Goal: Information Seeking & Learning: Learn about a topic

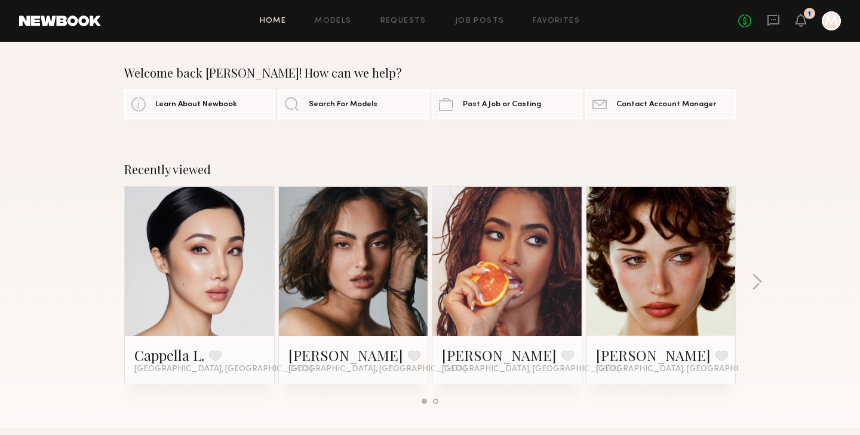
click at [809, 11] on div "1" at bounding box center [809, 14] width 3 height 7
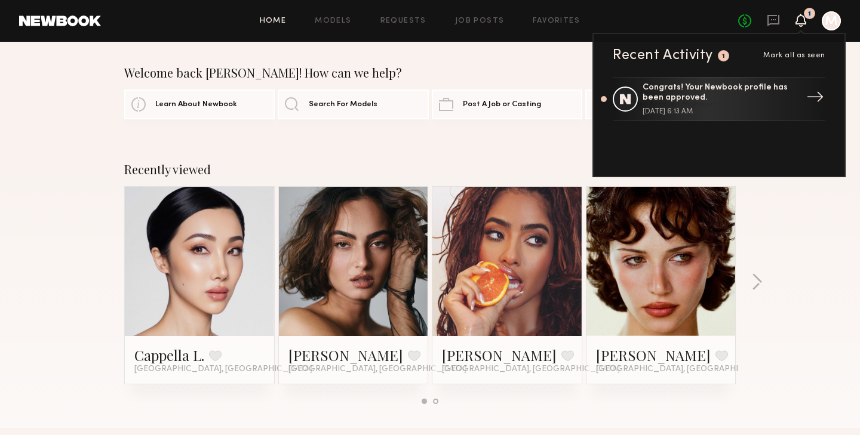
click at [720, 102] on div "Congrats! Your Newbook profile has been approved." at bounding box center [719, 93] width 155 height 20
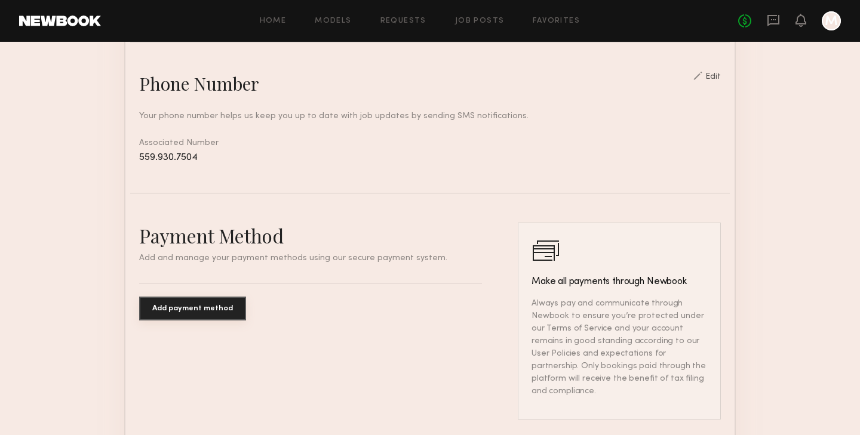
scroll to position [632, 0]
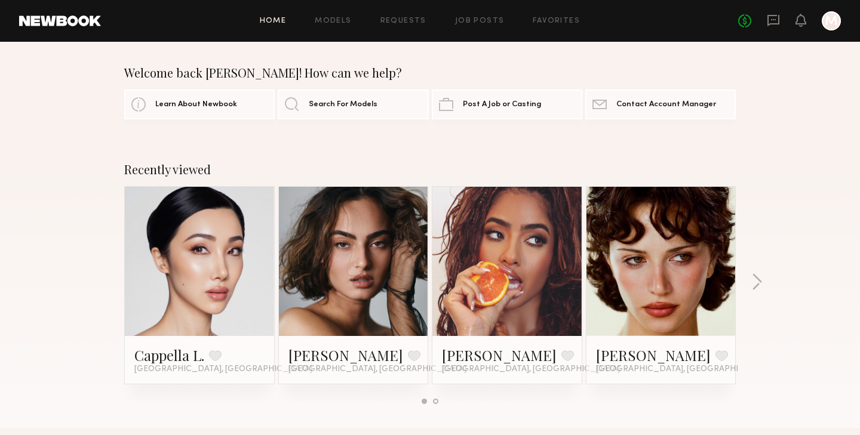
click at [828, 19] on div at bounding box center [831, 20] width 19 height 19
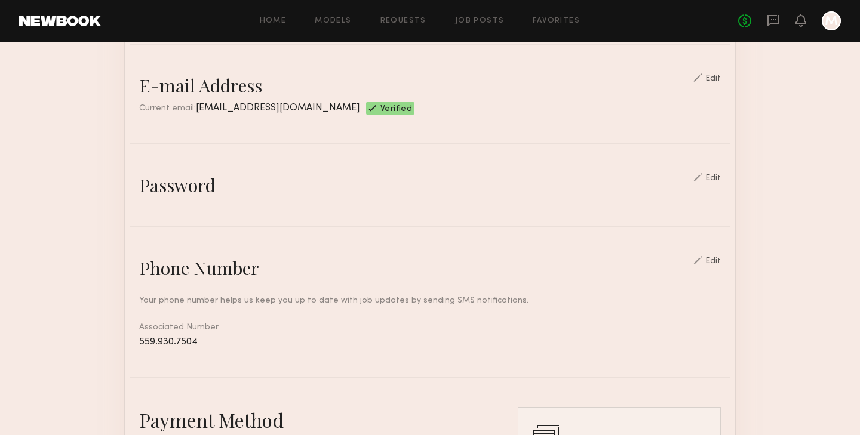
scroll to position [673, 0]
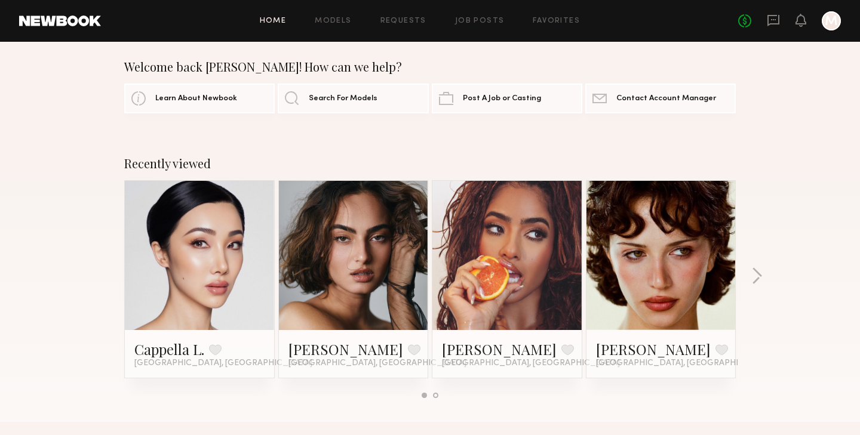
scroll to position [26, 0]
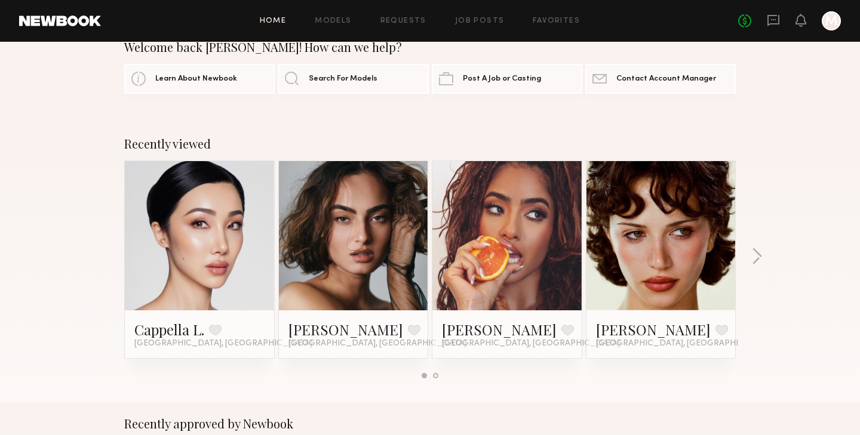
click at [687, 246] on link at bounding box center [661, 235] width 73 height 149
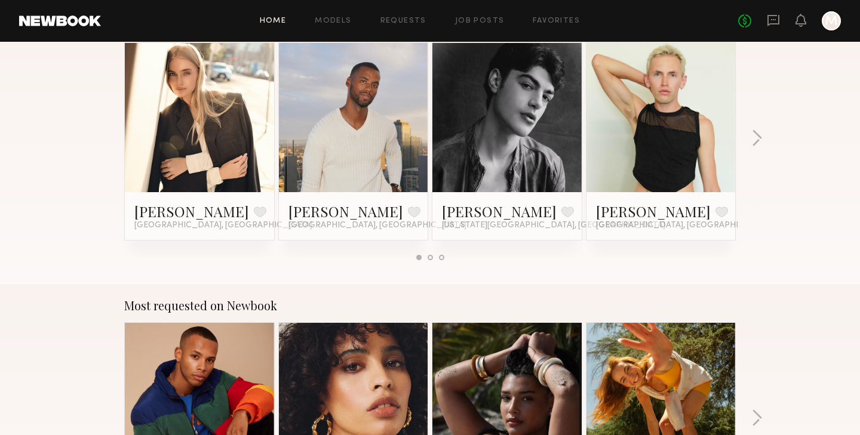
scroll to position [653, 0]
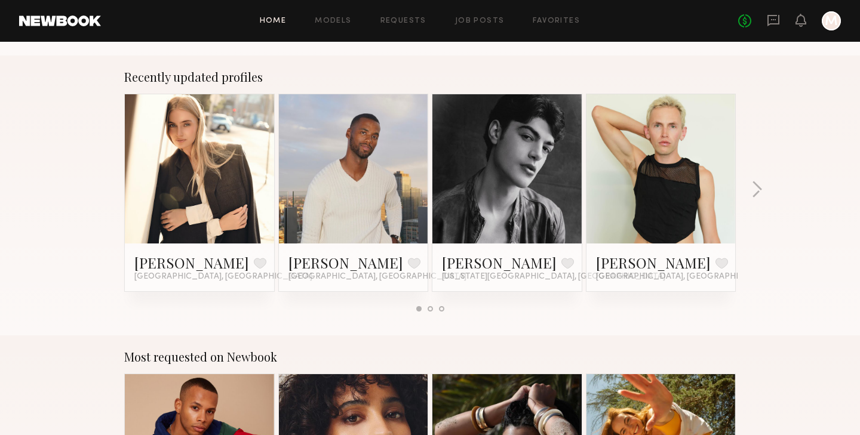
click at [367, 174] on link at bounding box center [353, 168] width 73 height 149
click at [748, 198] on div "Recently updated profiles [PERSON_NAME] Favorite [GEOGRAPHIC_DATA], [GEOGRAPHIC…" at bounding box center [430, 196] width 860 height 280
click at [754, 194] on button "button" at bounding box center [756, 191] width 11 height 20
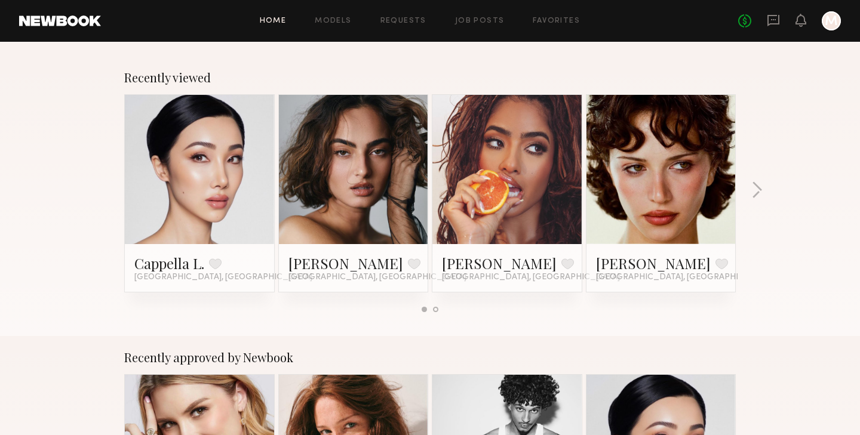
scroll to position [0, 0]
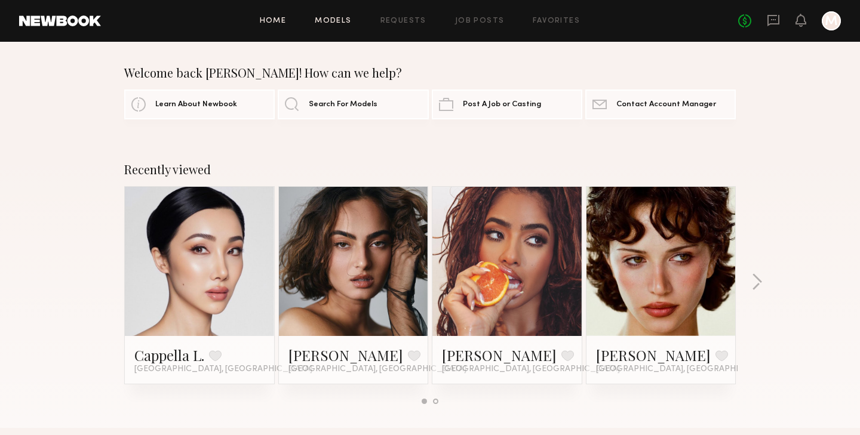
click at [332, 22] on link "Models" at bounding box center [333, 21] width 36 height 8
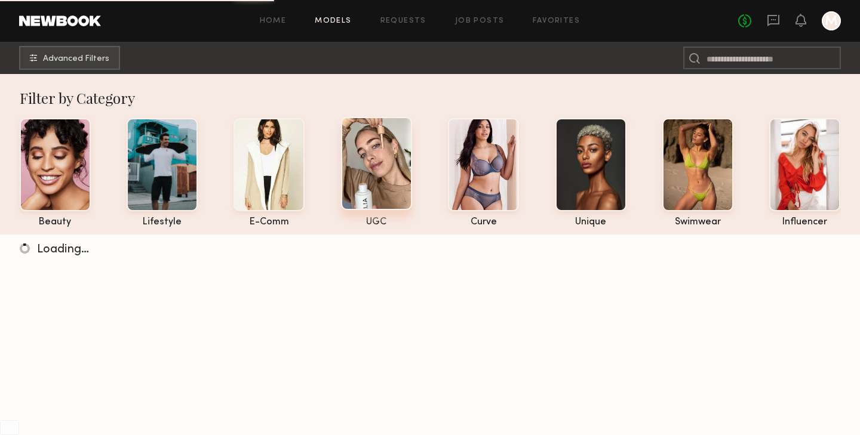
click at [380, 172] on div at bounding box center [376, 163] width 71 height 93
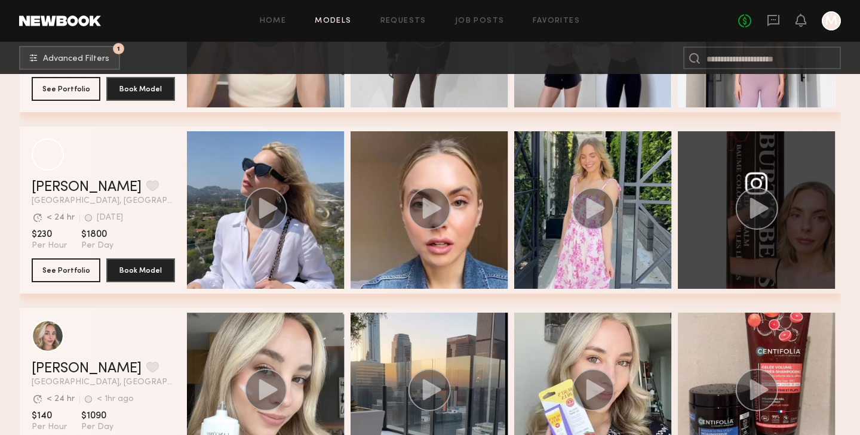
scroll to position [521, 0]
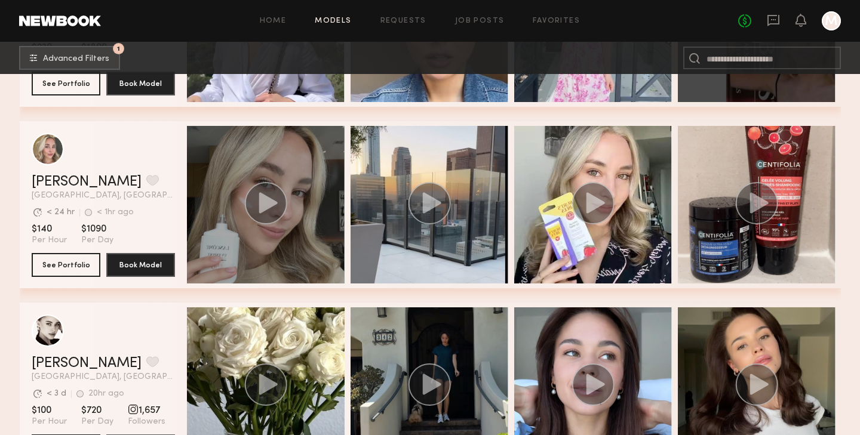
click at [270, 212] on circle "grid" at bounding box center [265, 203] width 42 height 42
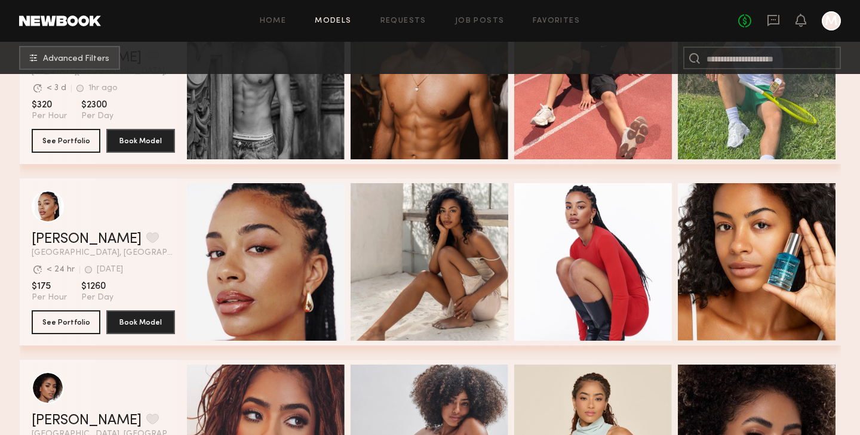
scroll to position [2273, 0]
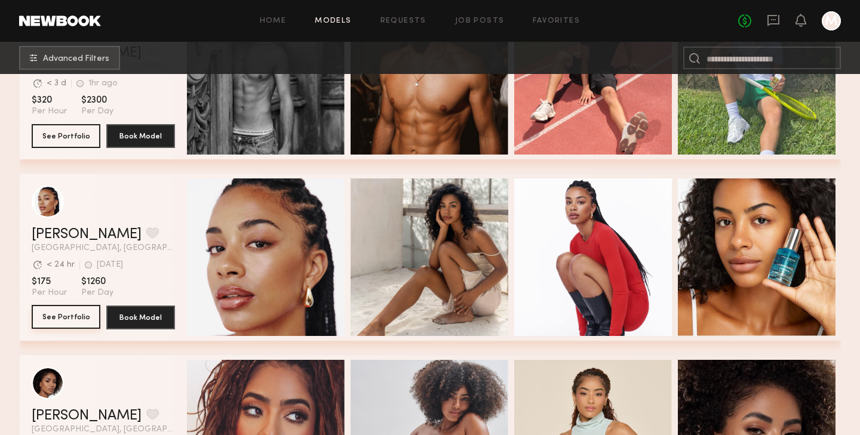
click at [66, 313] on button "See Portfolio" at bounding box center [66, 317] width 69 height 24
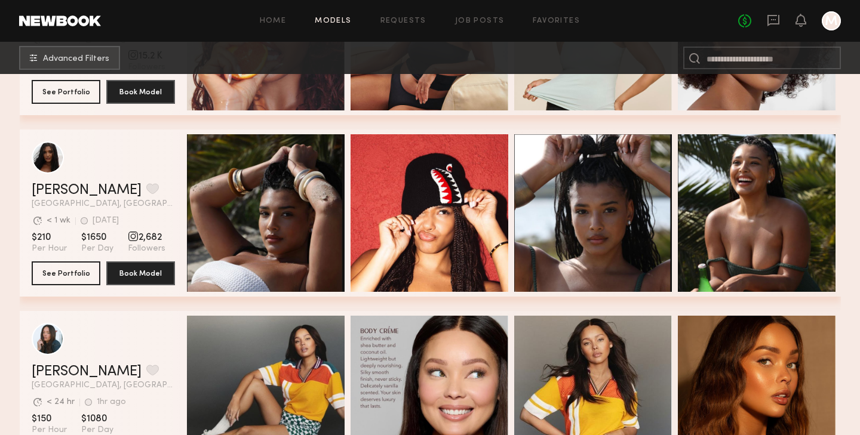
scroll to position [2799, 0]
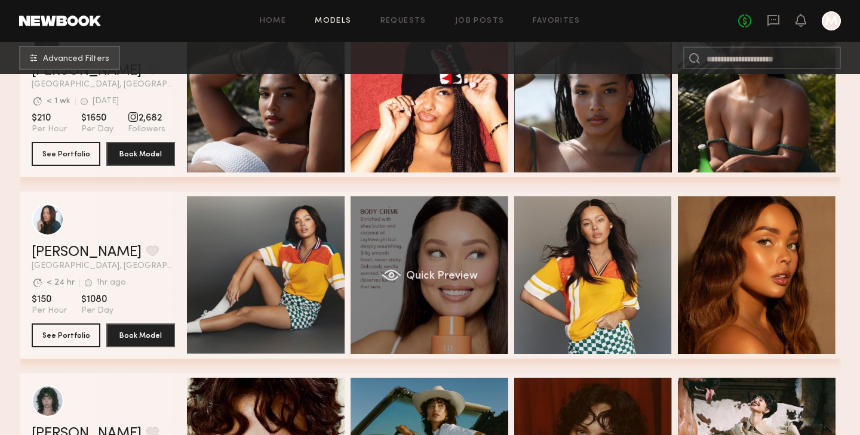
click at [457, 272] on span "Quick Preview" at bounding box center [441, 276] width 72 height 11
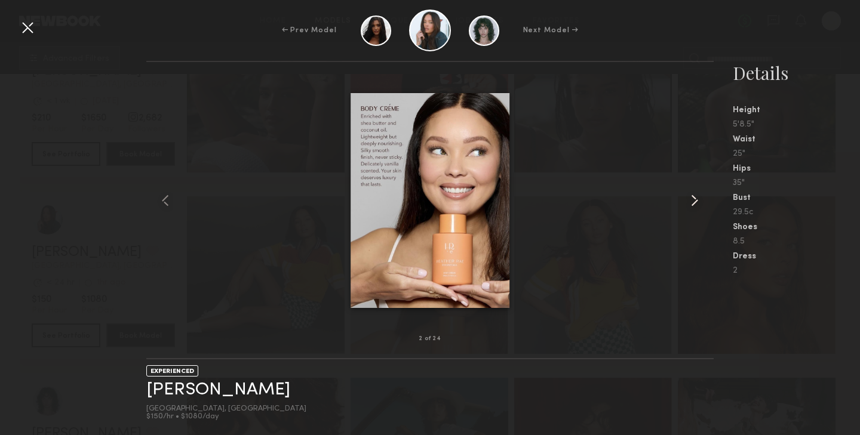
click at [693, 208] on common-icon at bounding box center [694, 200] width 19 height 19
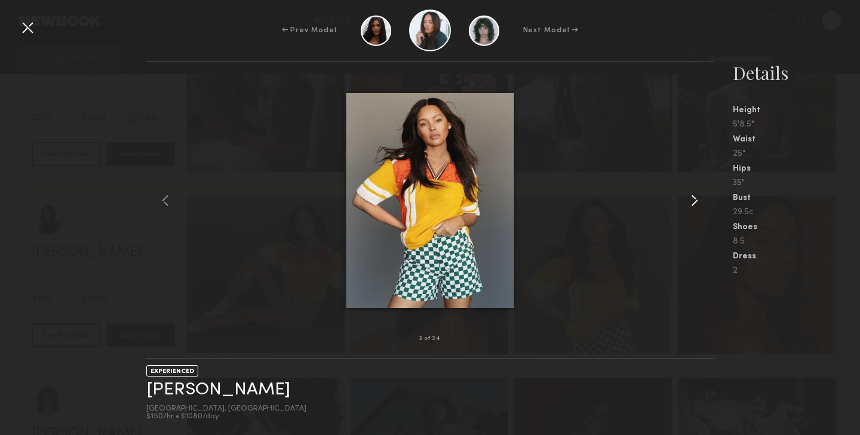
click at [693, 208] on common-icon at bounding box center [694, 200] width 19 height 19
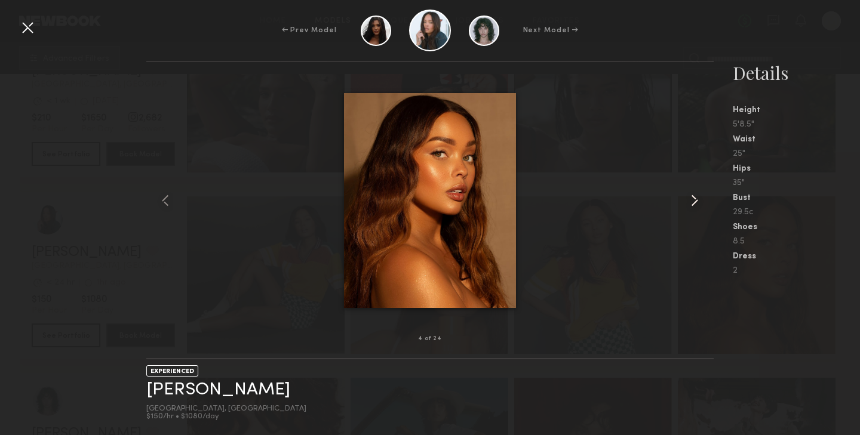
click at [693, 208] on common-icon at bounding box center [694, 200] width 19 height 19
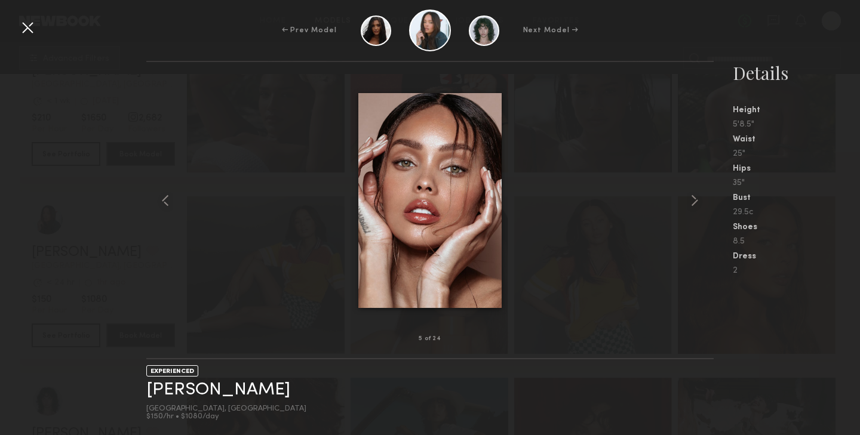
click at [28, 23] on div at bounding box center [27, 27] width 19 height 19
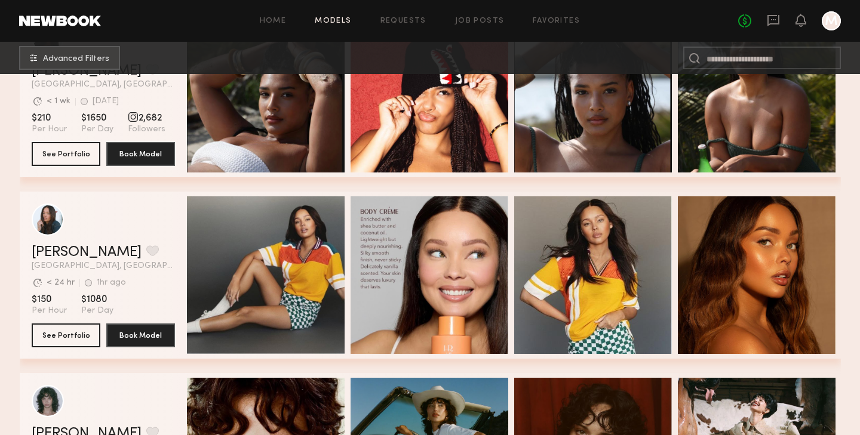
scroll to position [3282, 0]
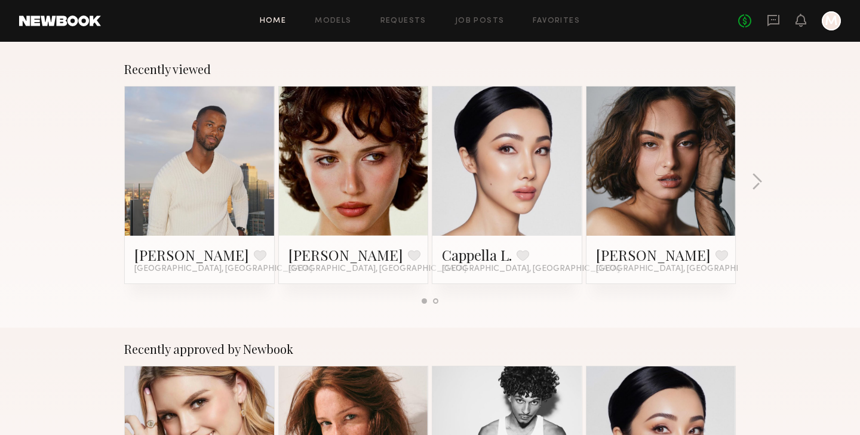
scroll to position [205, 0]
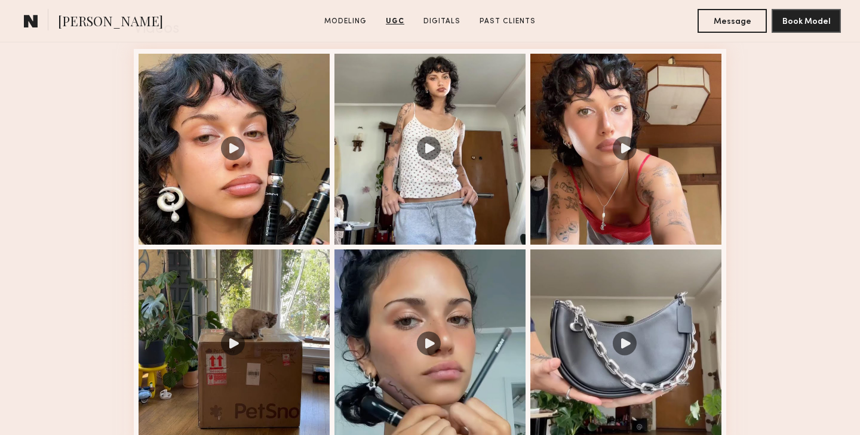
scroll to position [1234, 0]
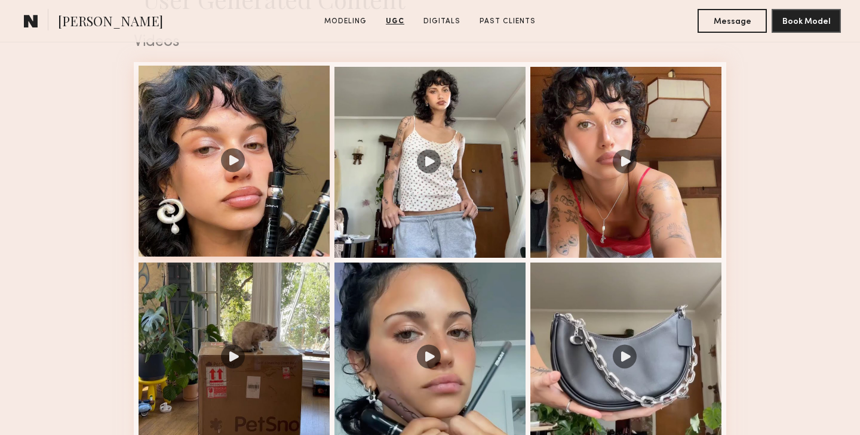
click at [234, 149] on div at bounding box center [234, 161] width 191 height 191
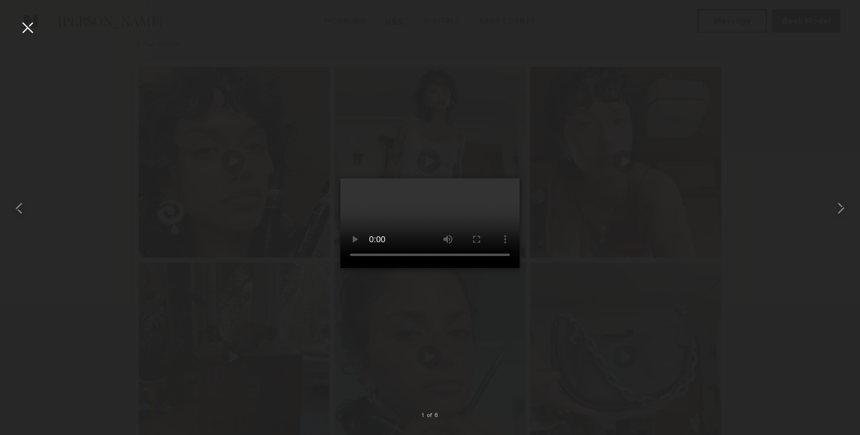
click at [26, 30] on div at bounding box center [27, 27] width 19 height 19
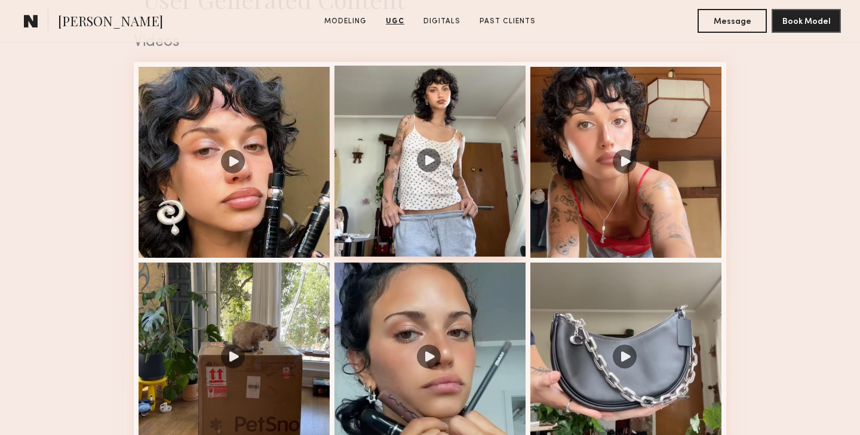
scroll to position [1403, 0]
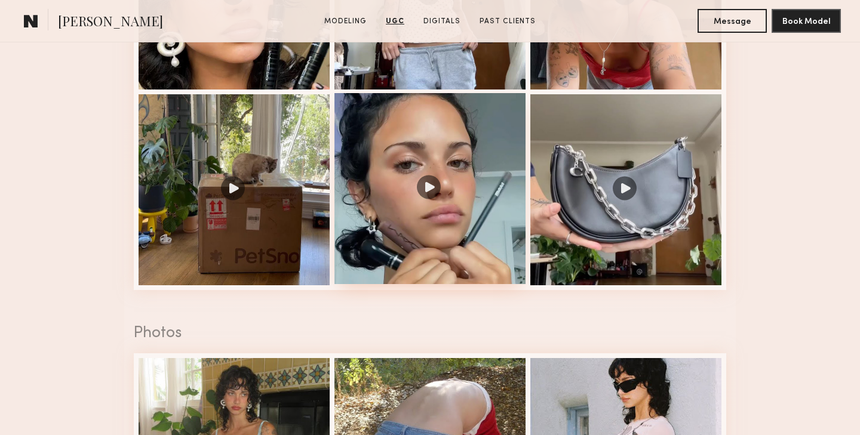
click at [414, 190] on div at bounding box center [429, 188] width 191 height 191
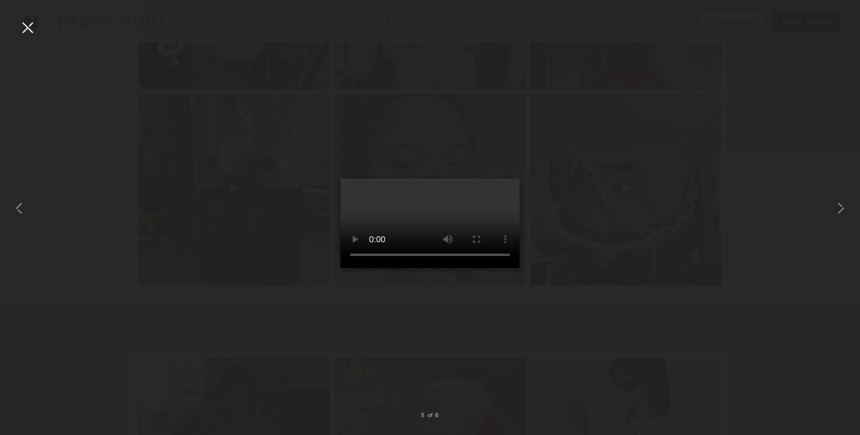
click at [25, 36] on div at bounding box center [27, 27] width 19 height 19
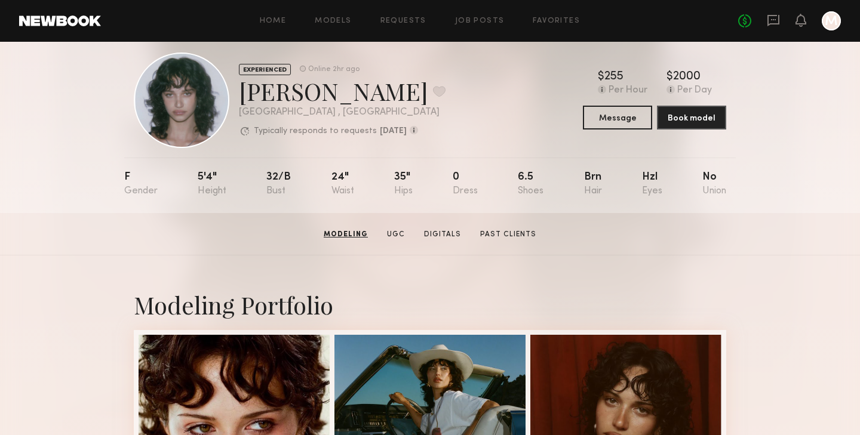
scroll to position [0, 0]
